Goal: Navigation & Orientation: Find specific page/section

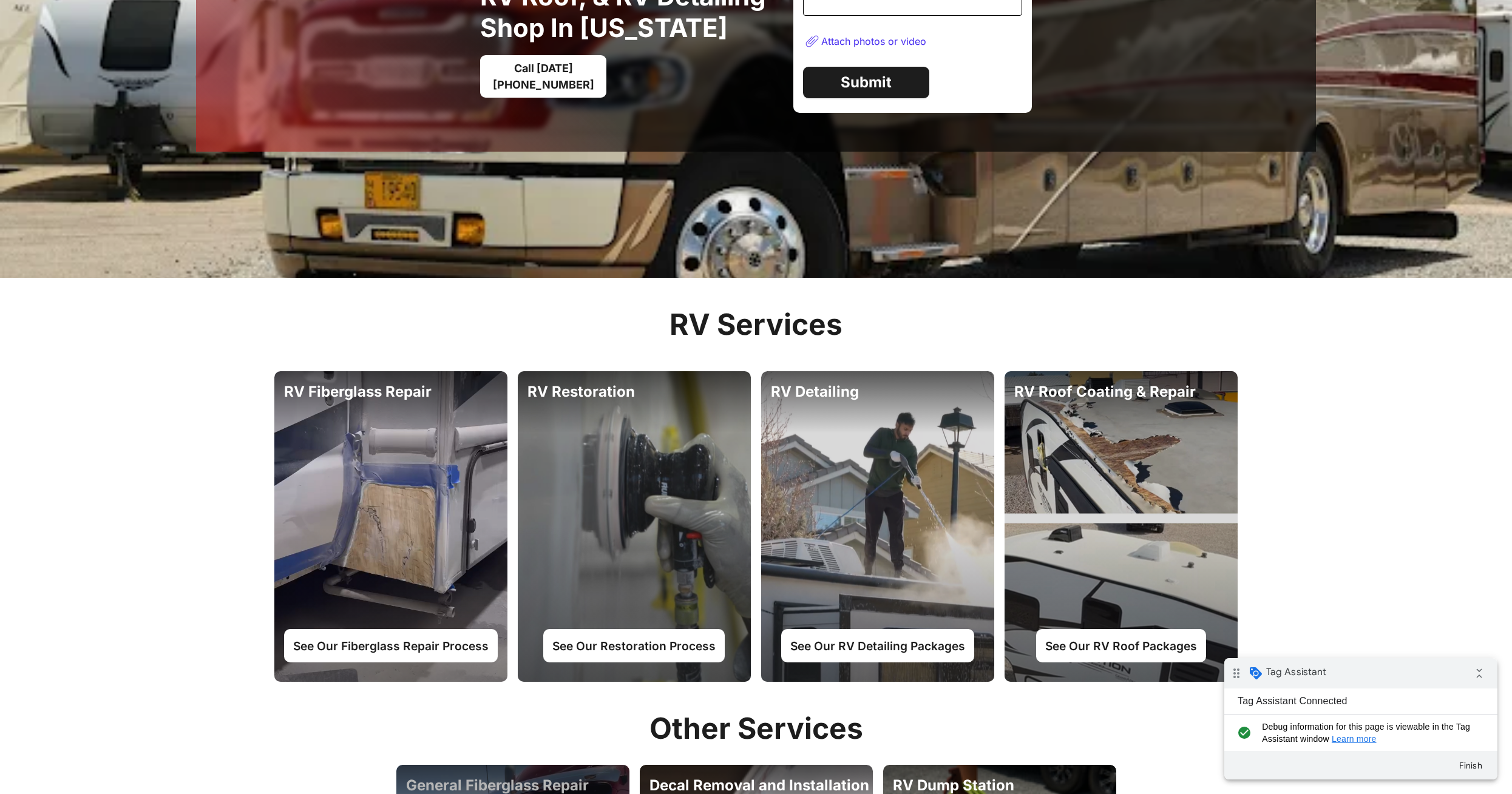
scroll to position [298, 0]
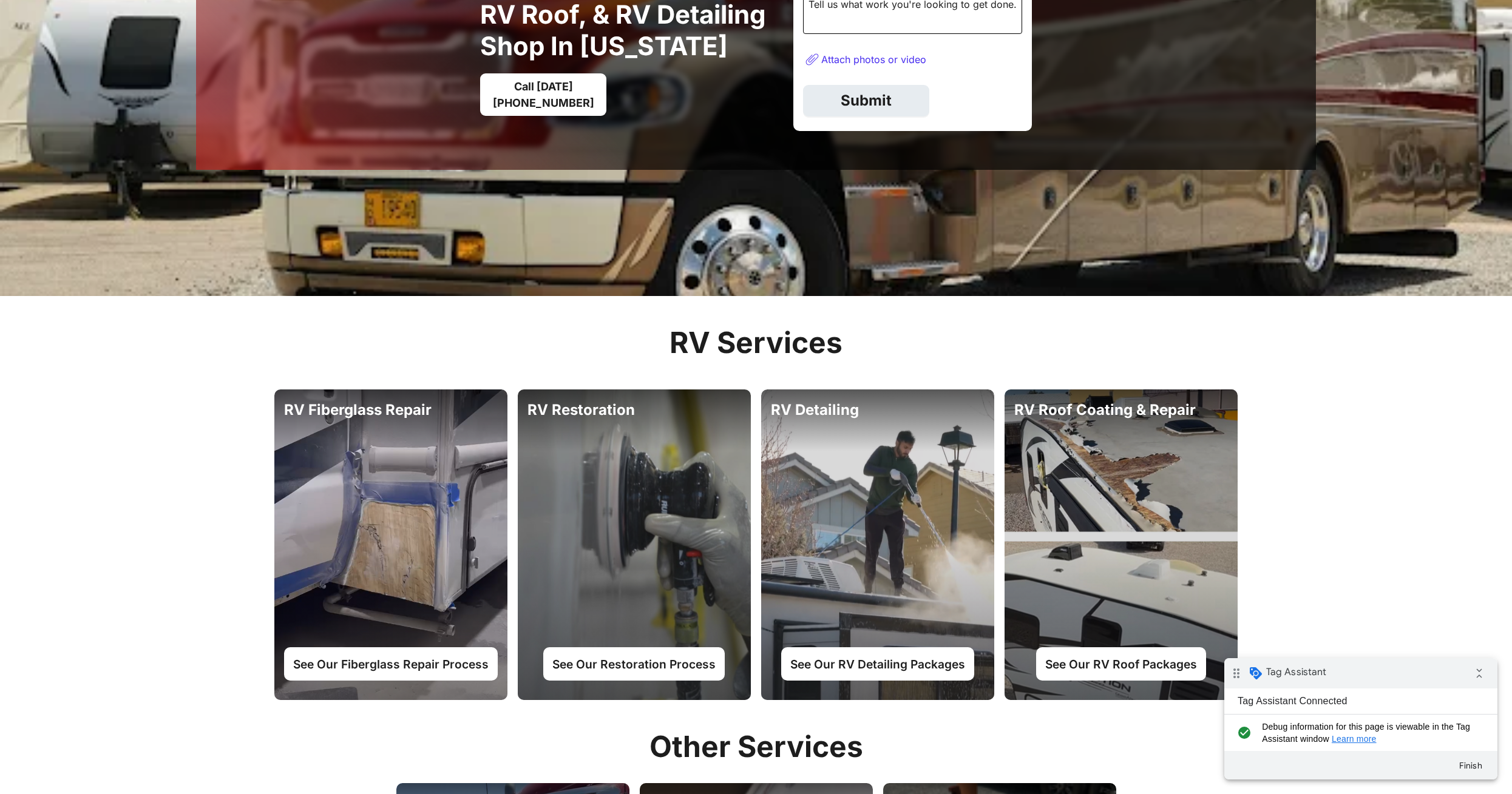
click at [888, 99] on link "Submit" at bounding box center [866, 101] width 126 height 31
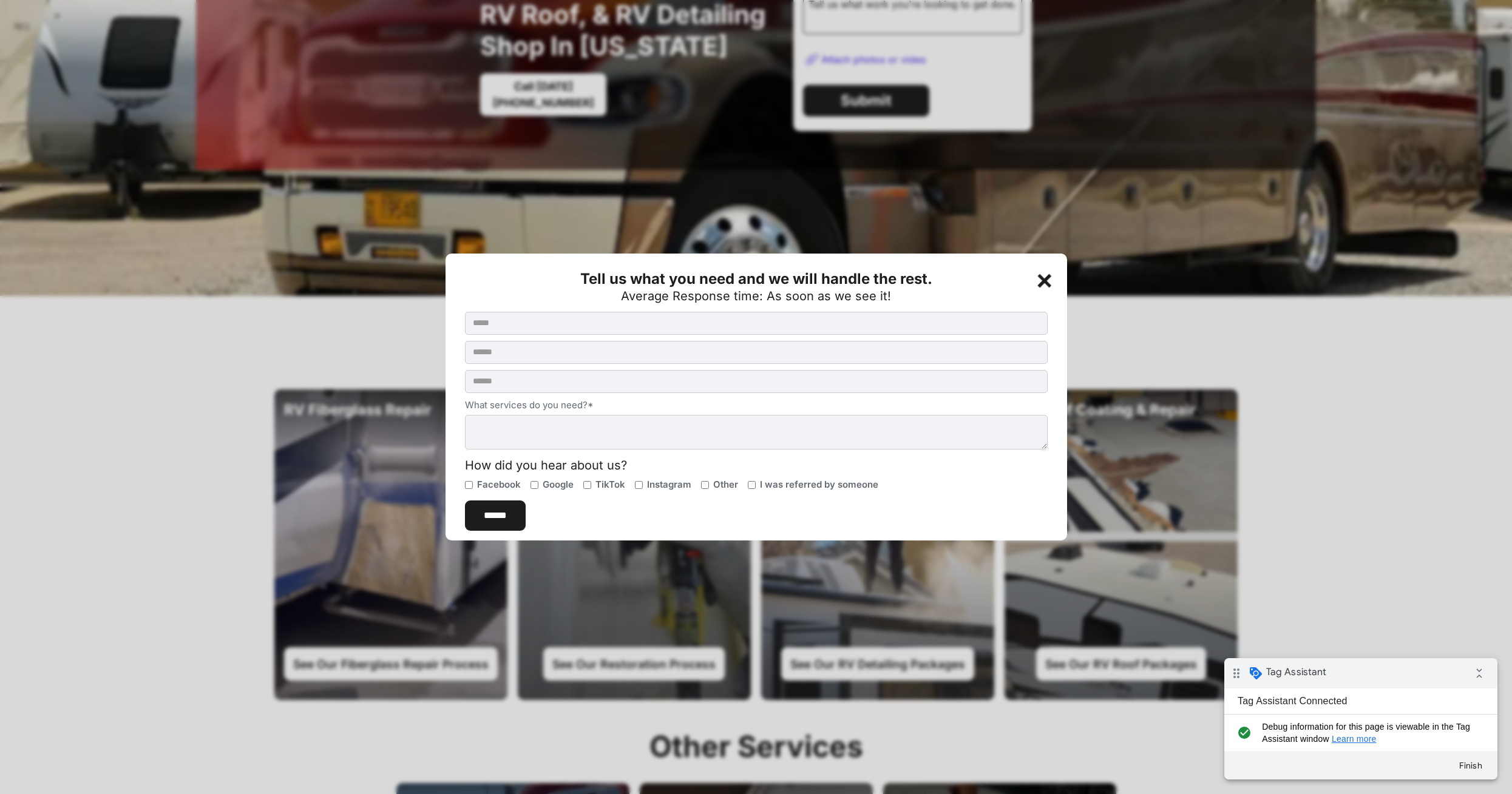
click at [928, 93] on div at bounding box center [756, 397] width 1512 height 794
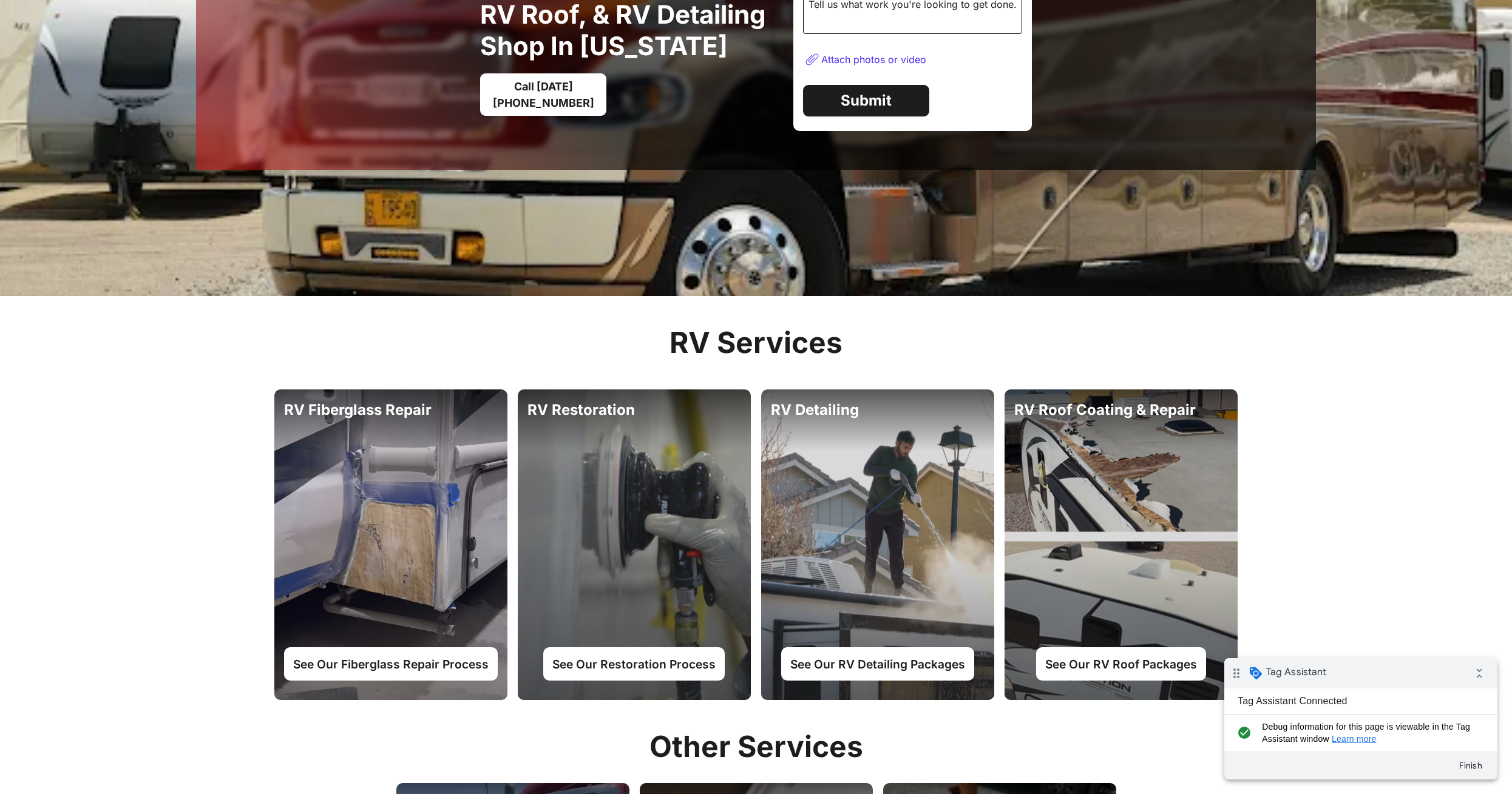
click at [893, 57] on div "Attach photos or video" at bounding box center [873, 60] width 105 height 12
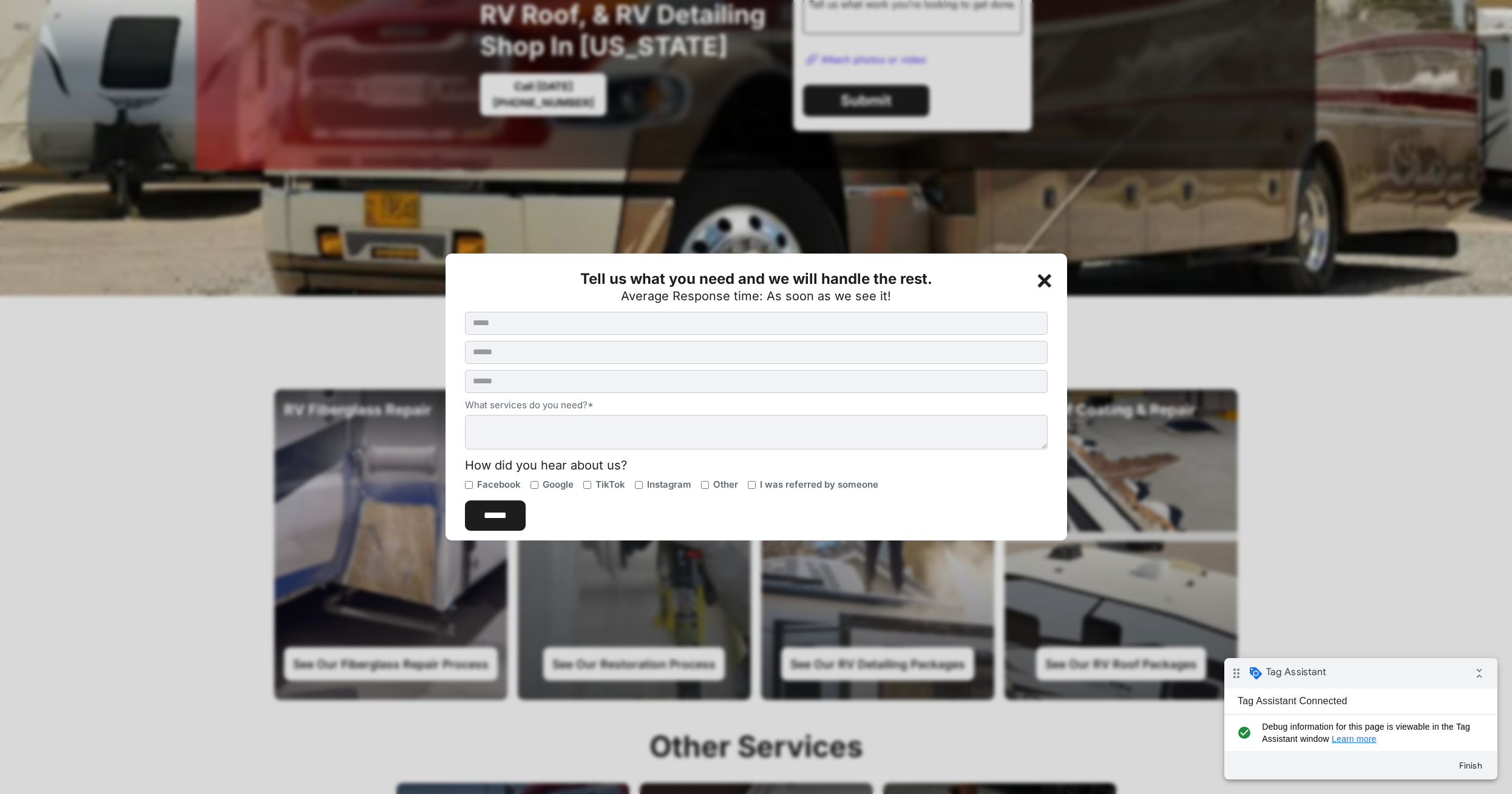
click at [956, 116] on div at bounding box center [756, 397] width 1512 height 794
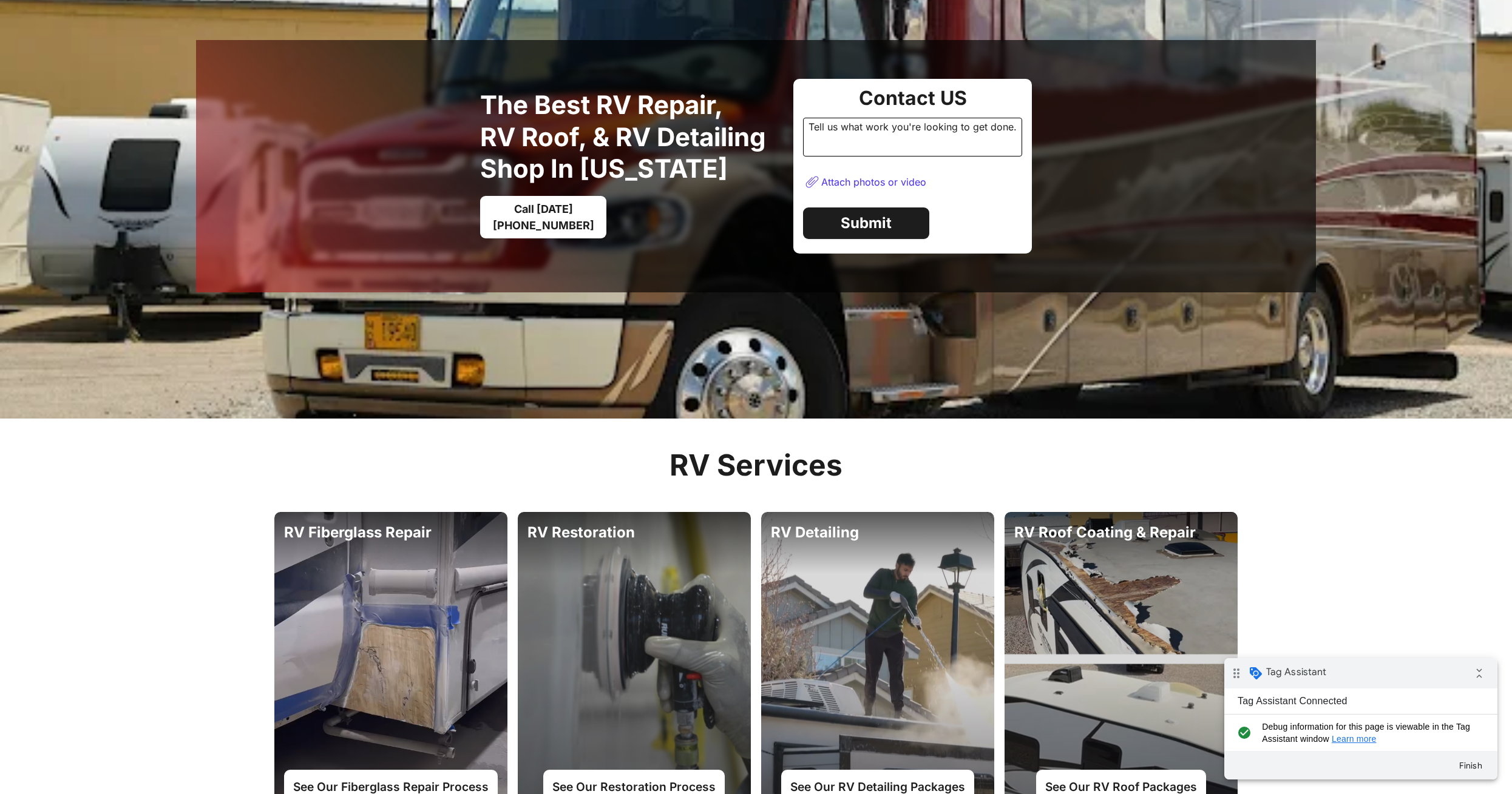
scroll to position [0, 0]
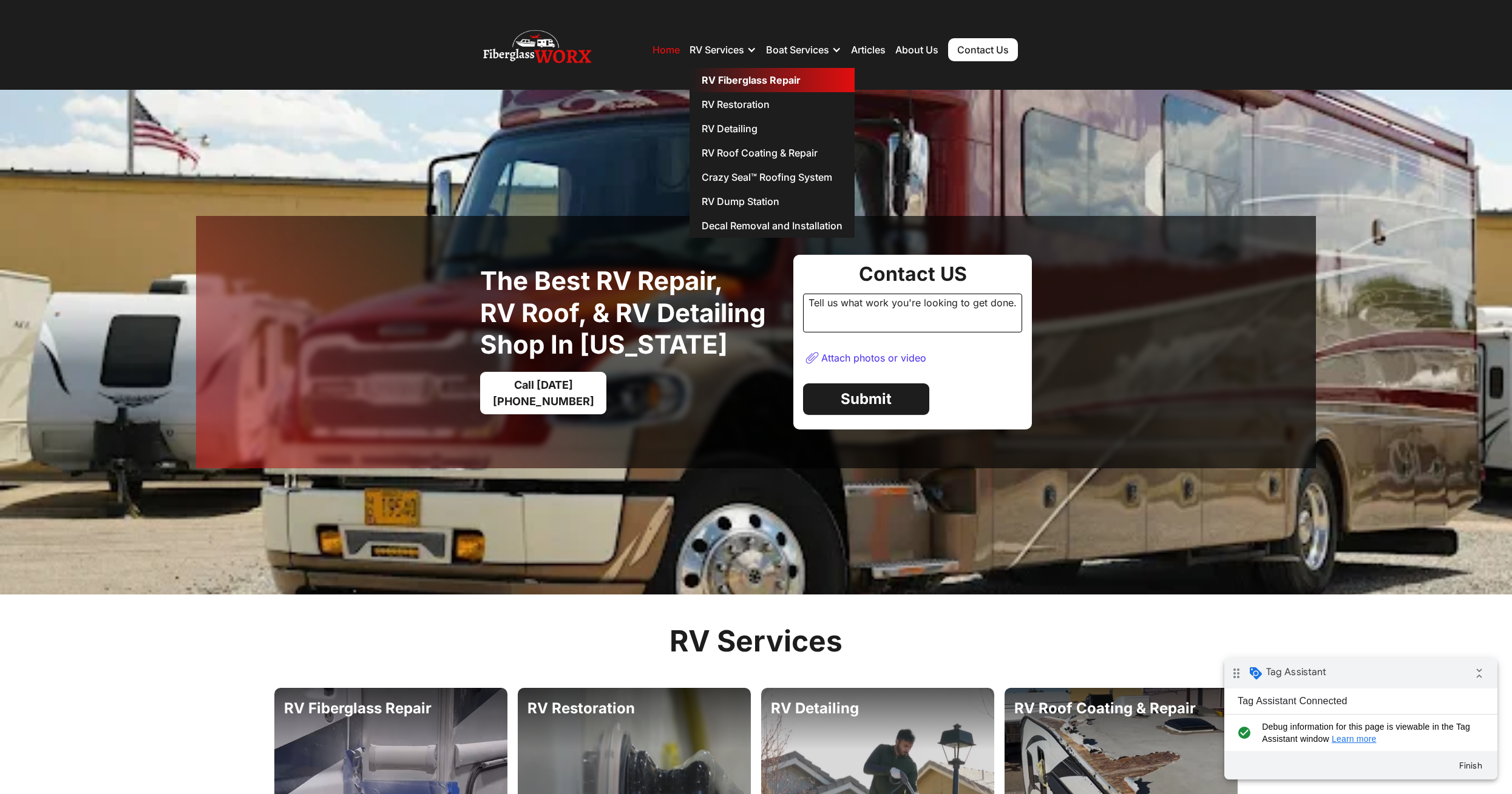
click at [734, 76] on link "RV Fiberglass Repair" at bounding box center [772, 79] width 165 height 24
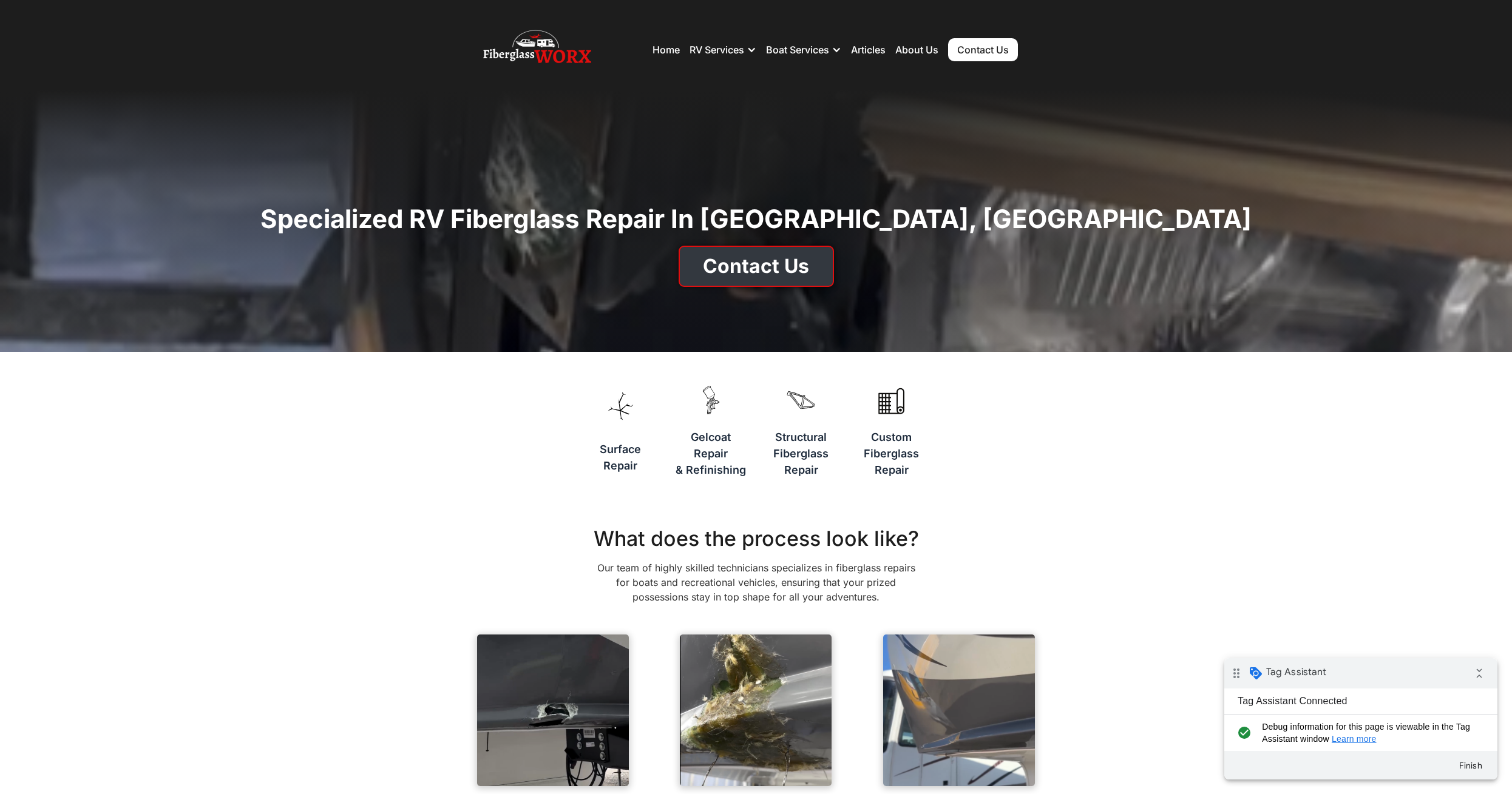
click at [781, 247] on link "Contact Us" at bounding box center [756, 266] width 156 height 41
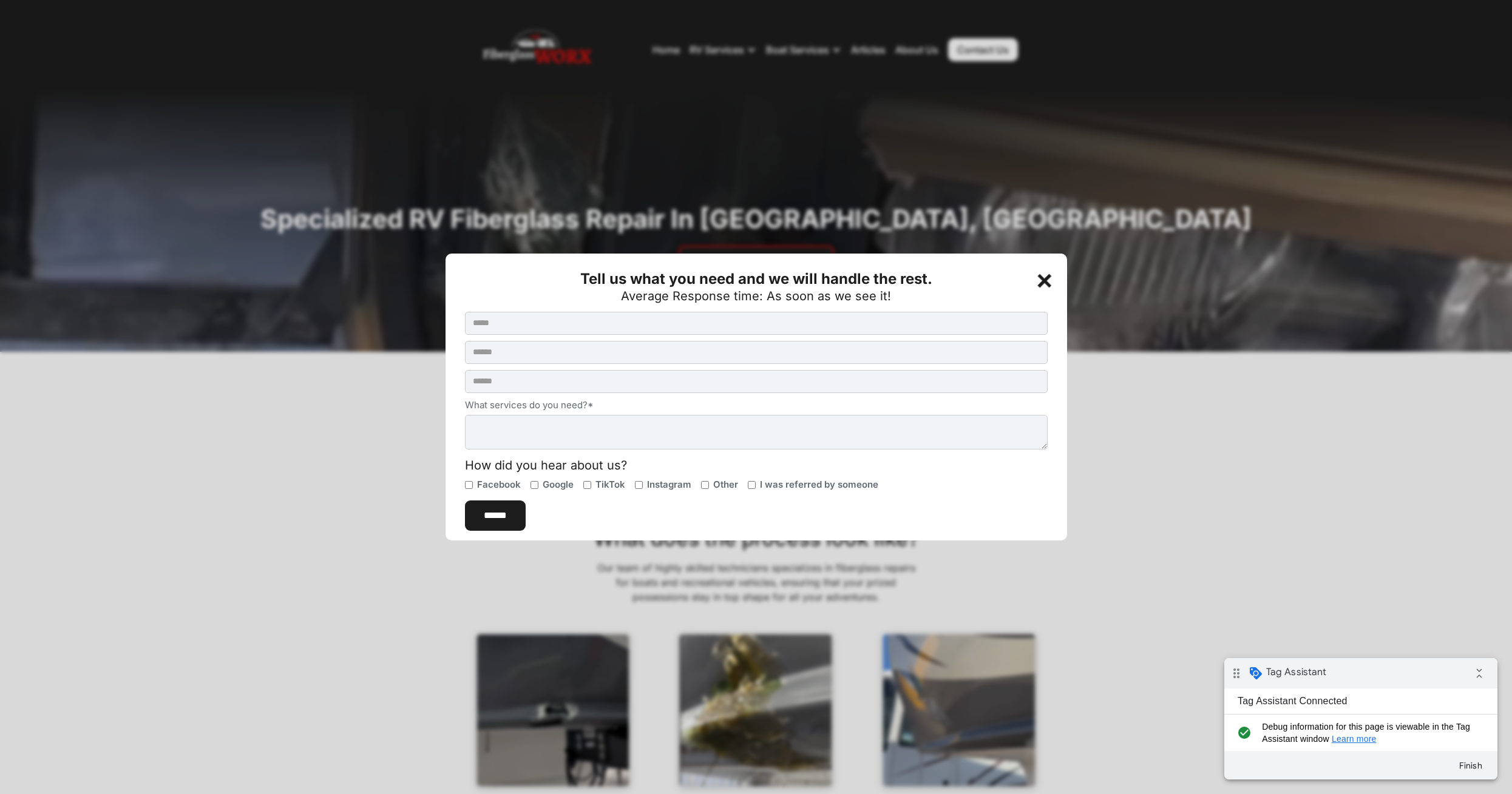
click at [1045, 285] on div "+" at bounding box center [1045, 278] width 24 height 24
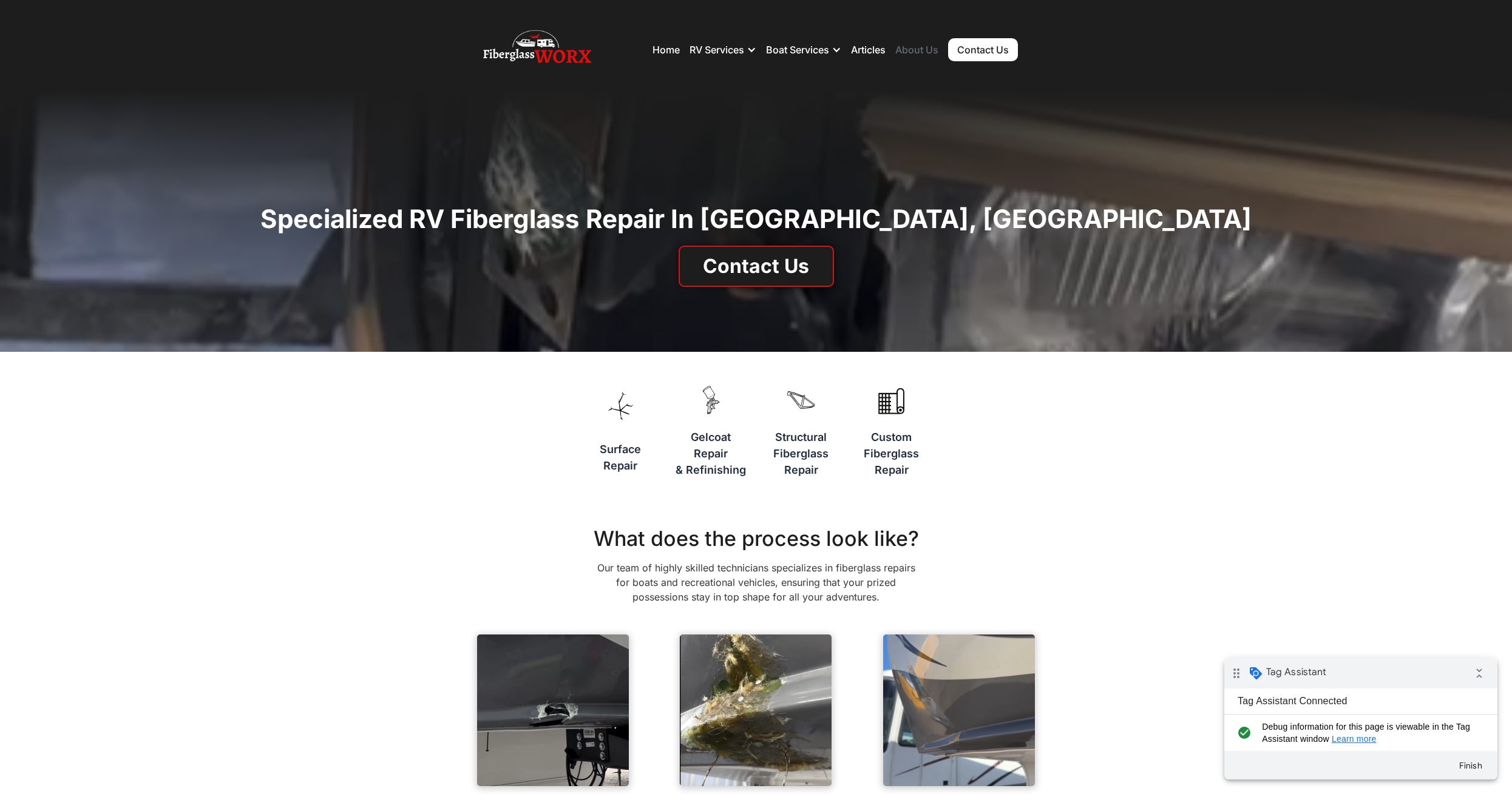
click at [913, 53] on link "About Us" at bounding box center [916, 50] width 43 height 12
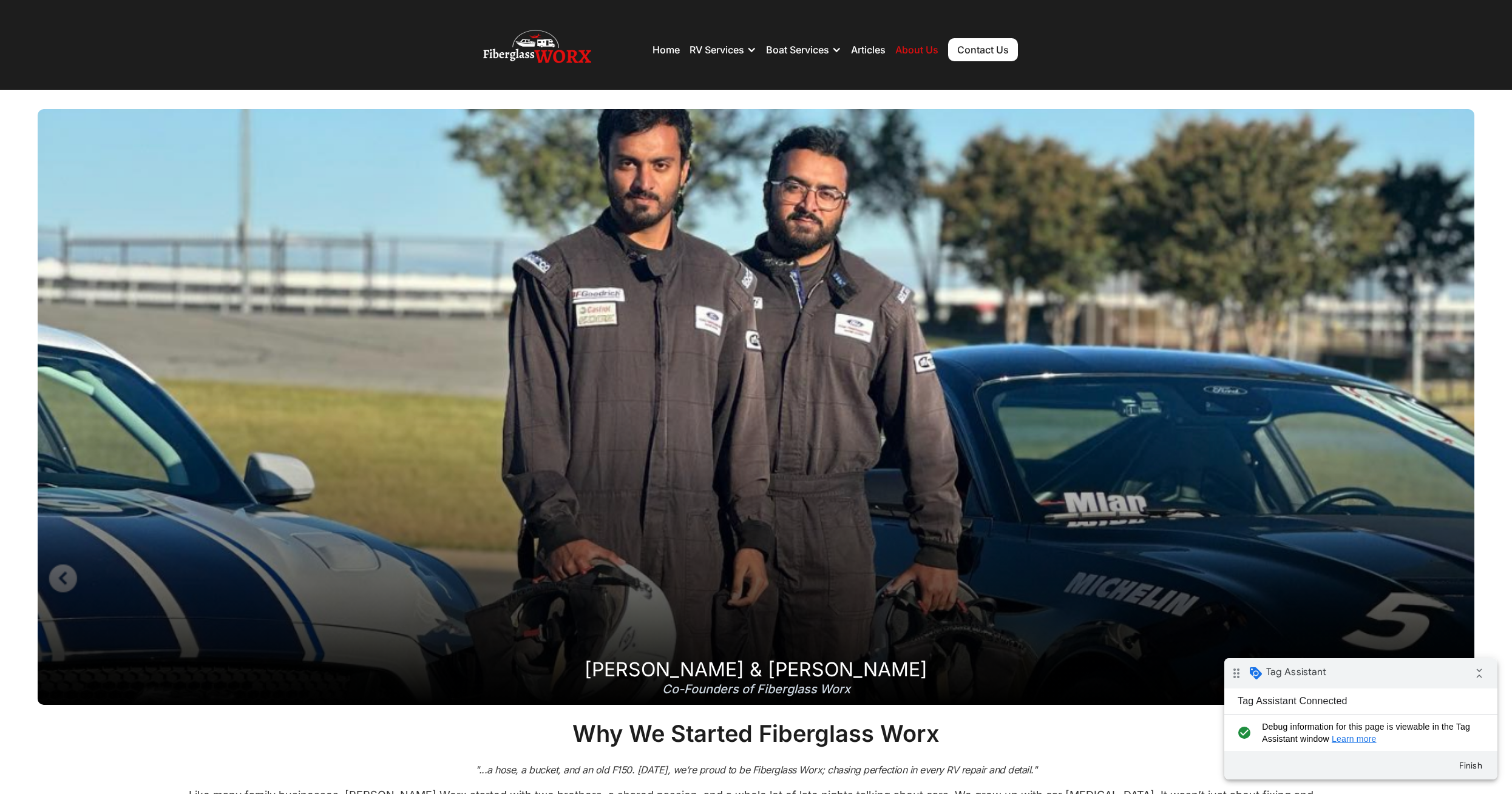
click at [985, 56] on link "Contact Us" at bounding box center [982, 50] width 69 height 23
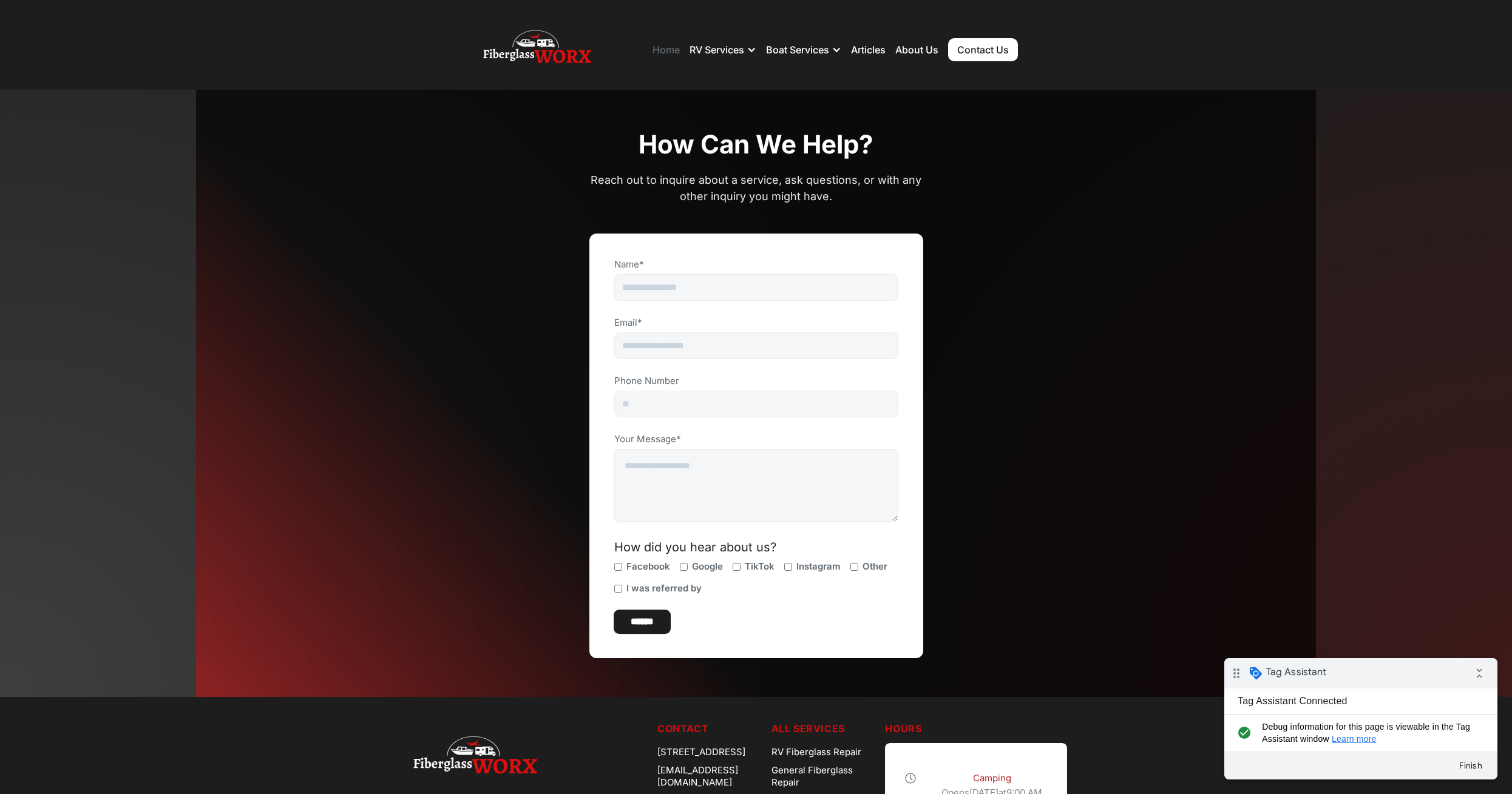
click at [656, 49] on link "Home" at bounding box center [666, 50] width 27 height 12
